Goal: Check status: Check status

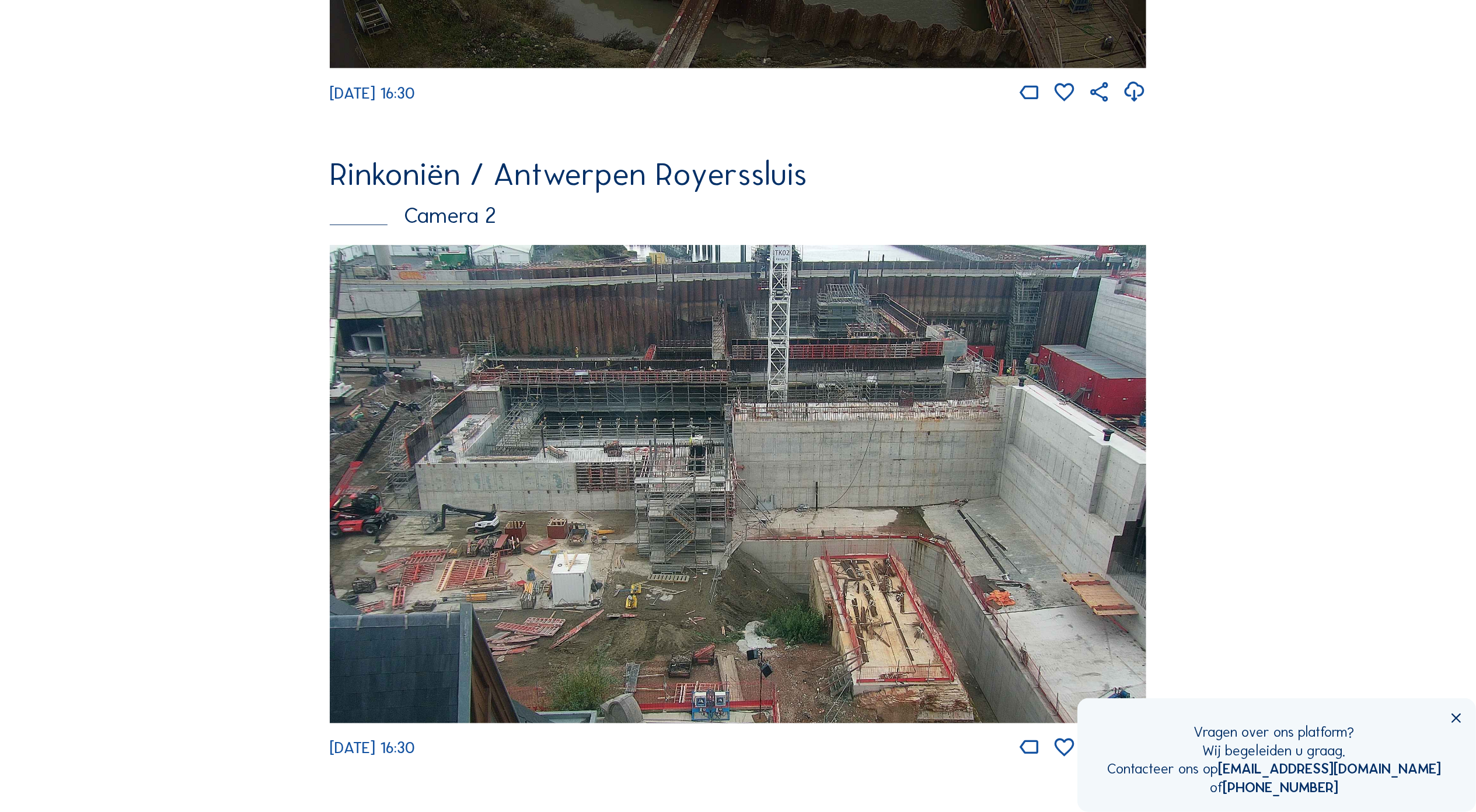
scroll to position [643, 0]
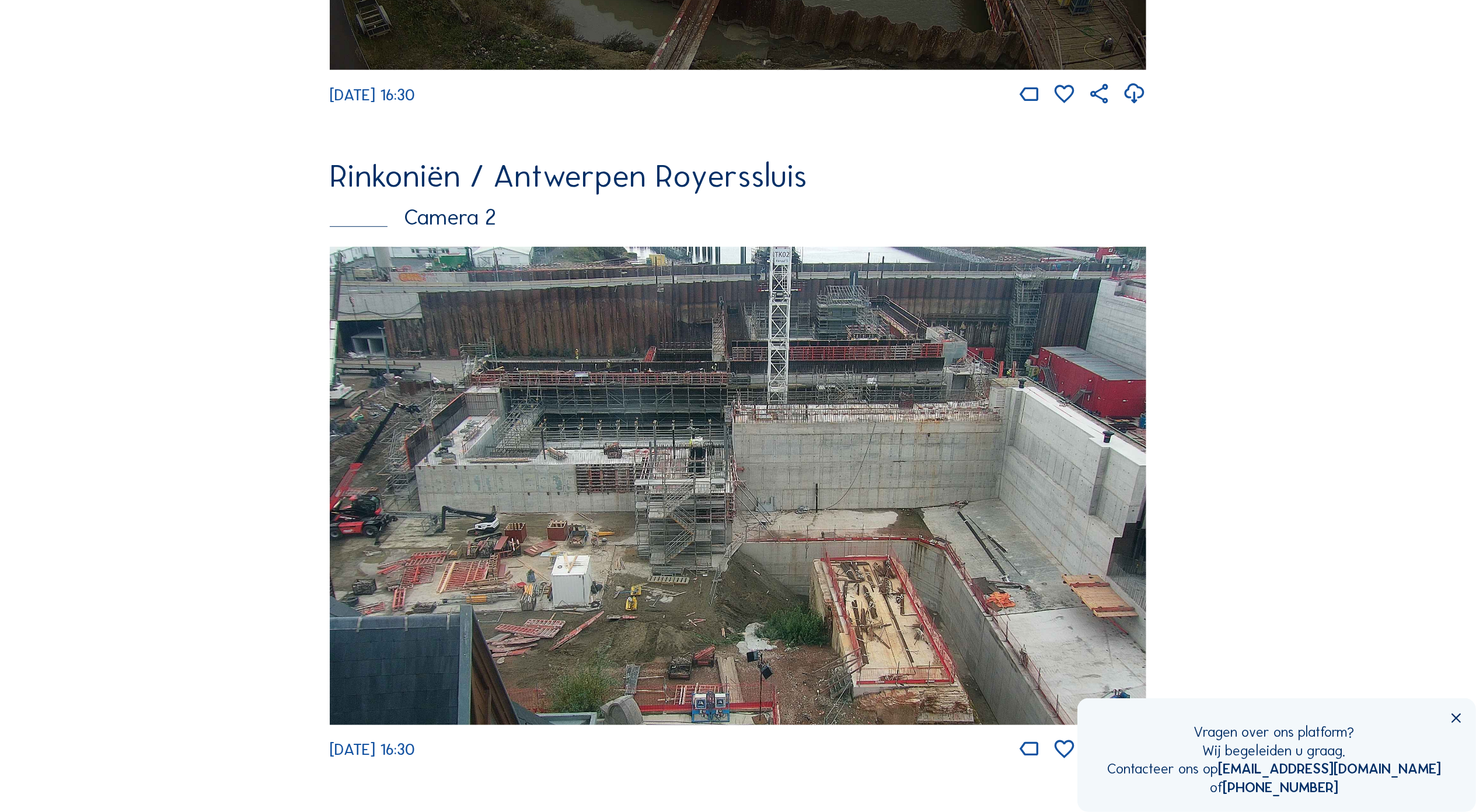
click at [762, 416] on img at bounding box center [738, 486] width 816 height 478
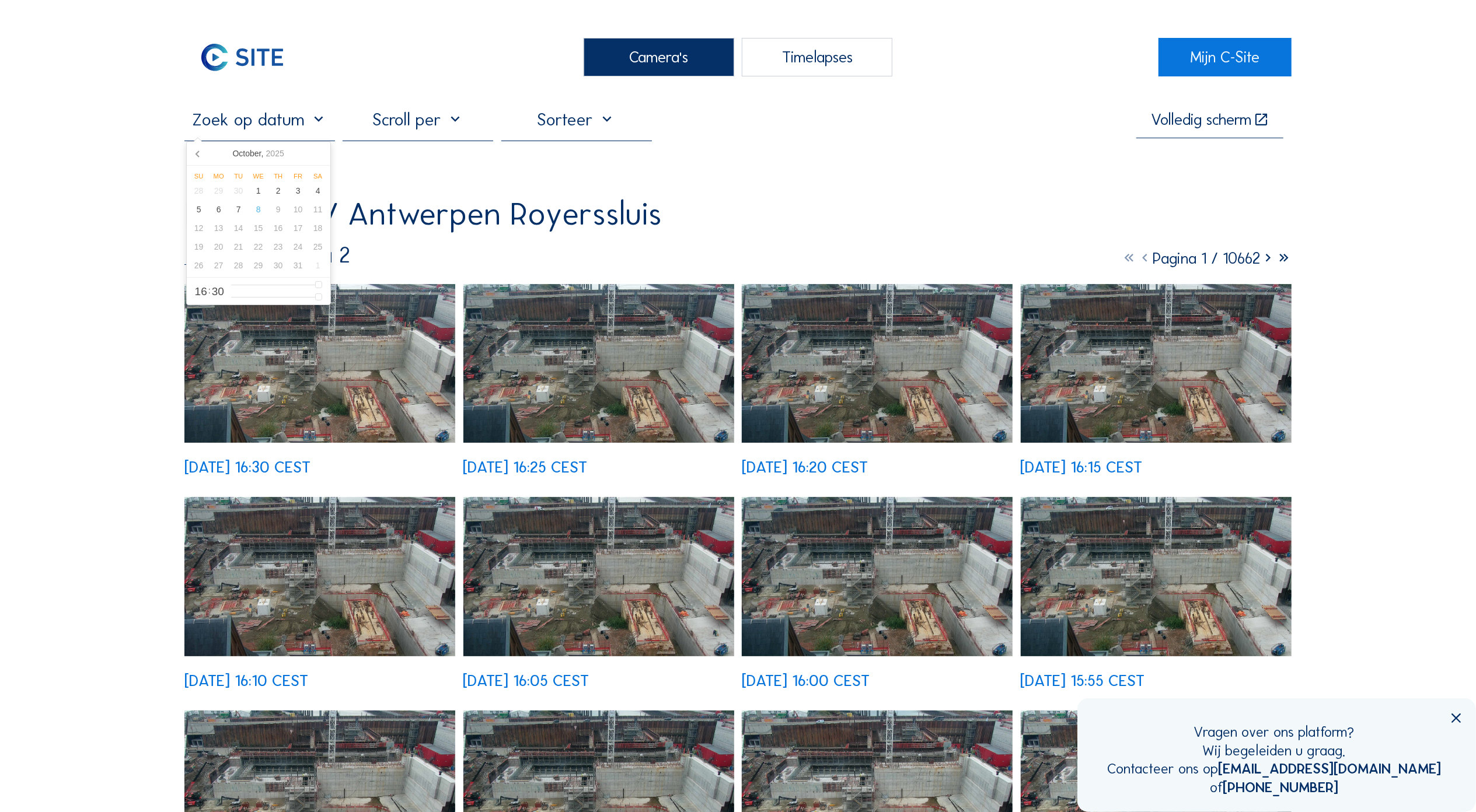
click at [292, 114] on input "text" at bounding box center [259, 119] width 150 height 21
click at [197, 154] on icon at bounding box center [198, 153] width 19 height 19
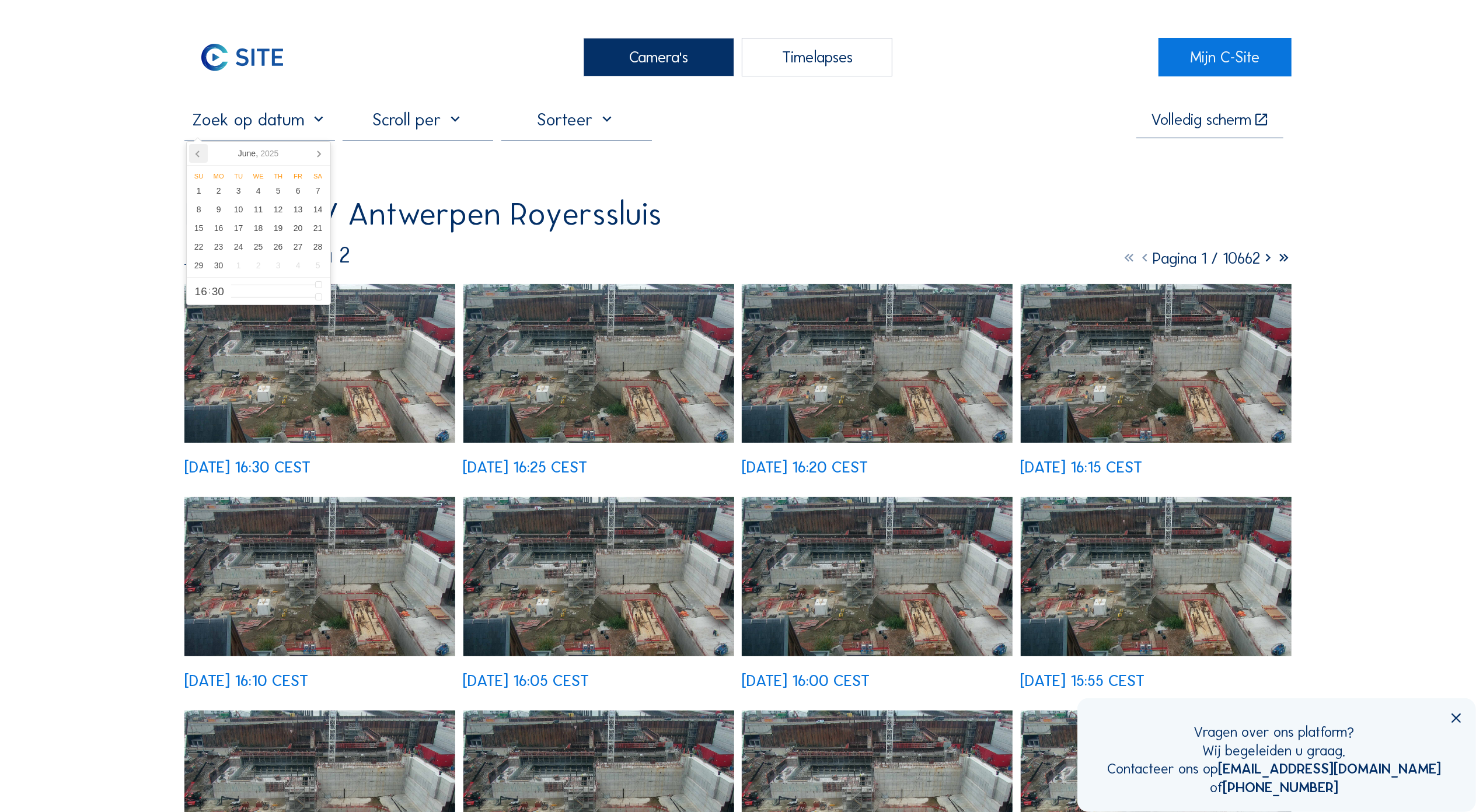
click at [197, 154] on icon at bounding box center [198, 153] width 19 height 19
click at [294, 212] on div "11" at bounding box center [298, 209] width 20 height 19
type input "[DATE] 16:30"
